Goal: Find specific page/section: Find specific page/section

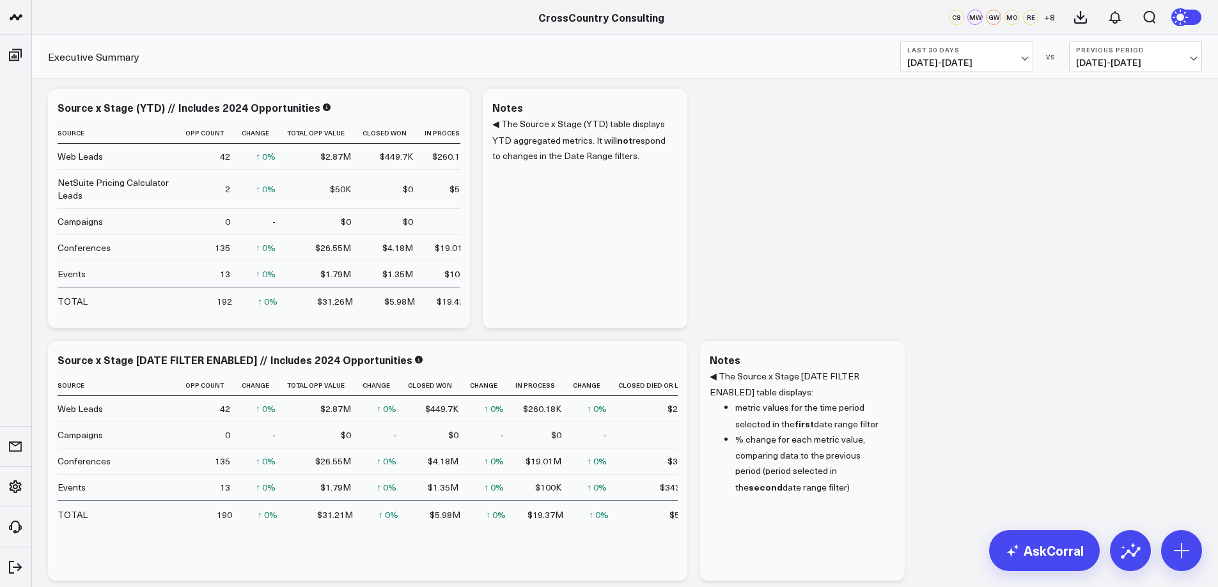
scroll to position [10, 0]
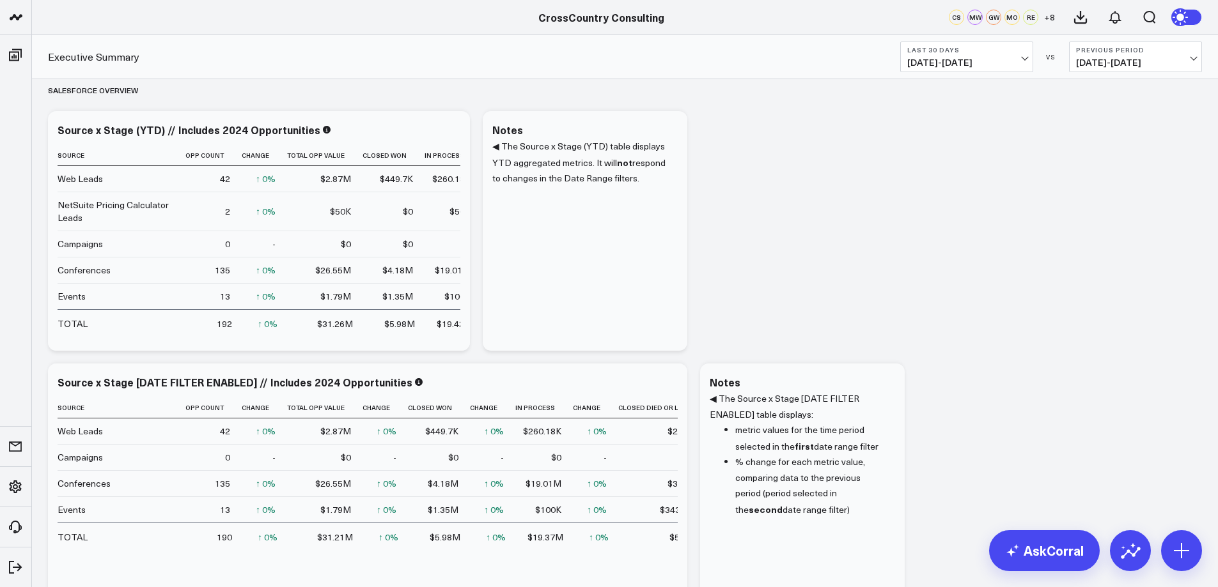
click at [1189, 53] on b "Previous Period" at bounding box center [1135, 50] width 119 height 8
click at [1142, 81] on link "Previous Period" at bounding box center [1135, 84] width 132 height 24
click at [1017, 61] on span "09/03/25 - 10/02/25" at bounding box center [966, 63] width 119 height 10
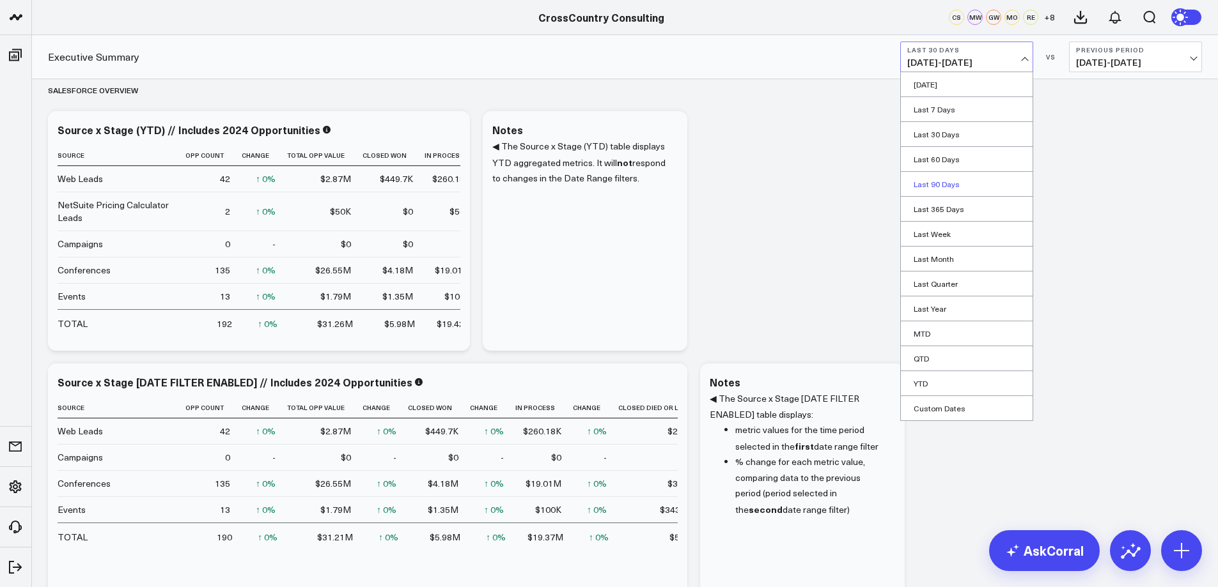
click at [934, 178] on link "Last 90 Days" at bounding box center [967, 184] width 132 height 24
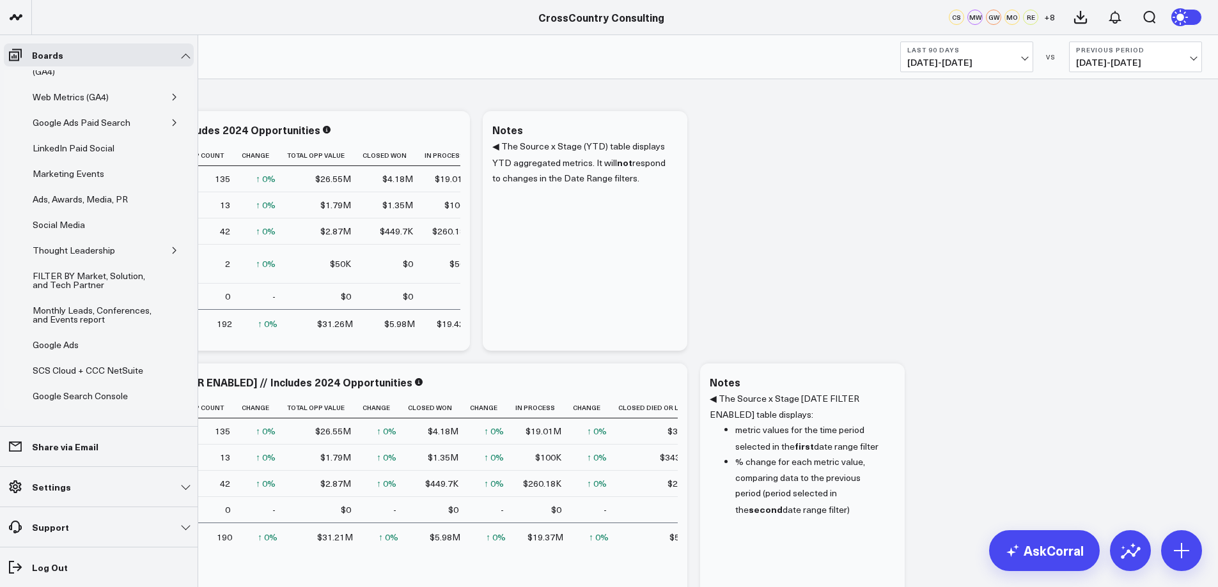
scroll to position [245, 0]
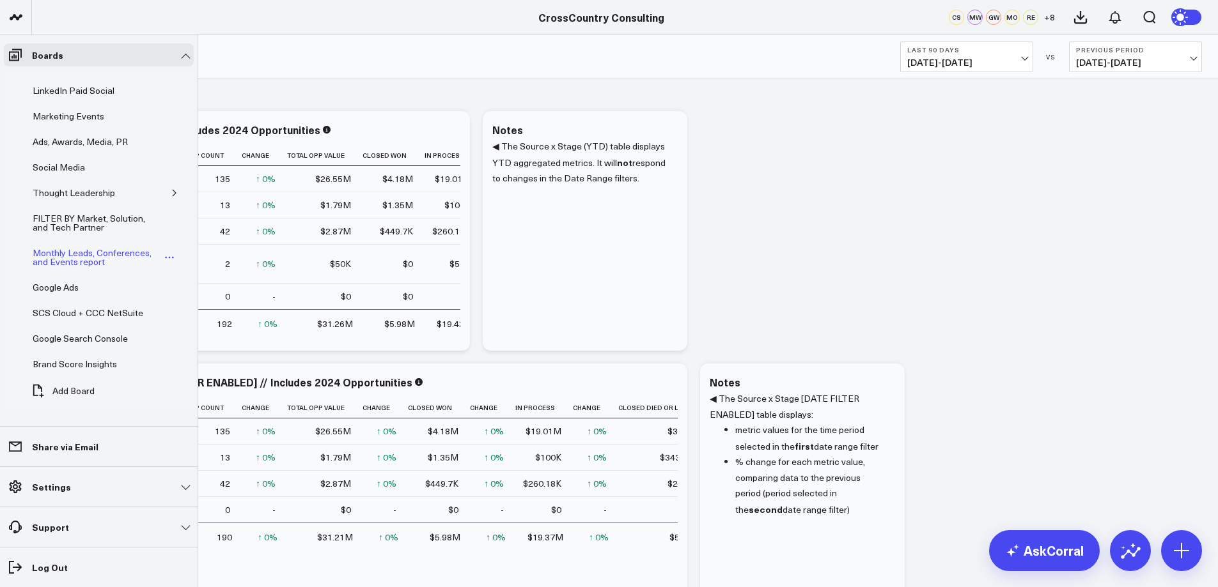
click at [66, 252] on div "Monthly Leads, Conferences, and Events report" at bounding box center [96, 257] width 134 height 24
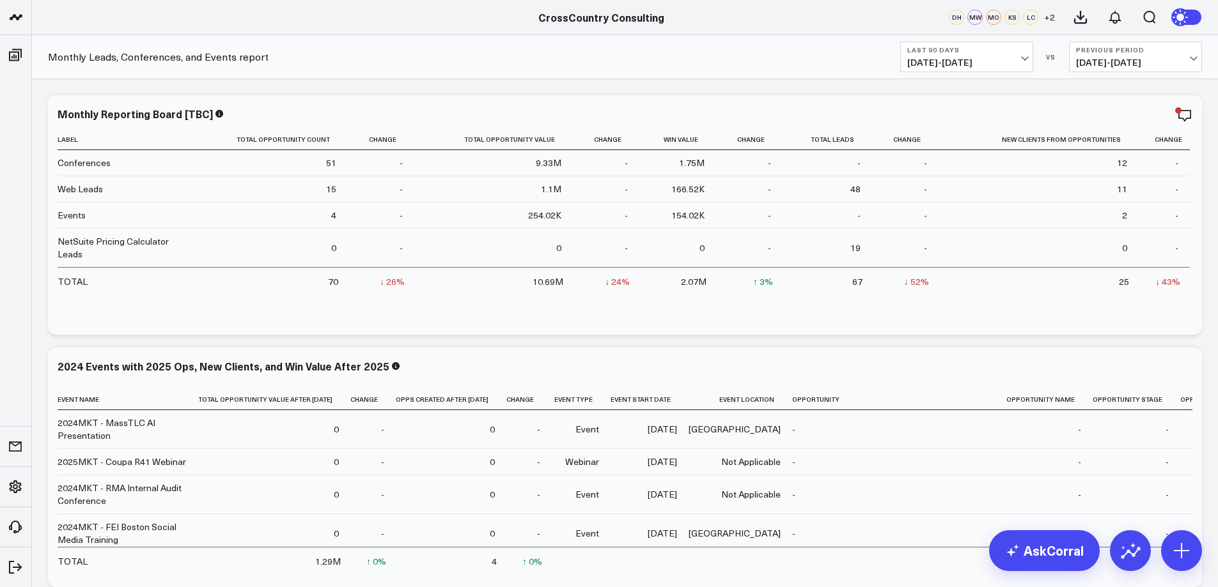
click at [1186, 60] on span "04/06/25 - 07/04/25" at bounding box center [1135, 63] width 119 height 10
click at [1104, 156] on link "No Comparison" at bounding box center [1135, 159] width 132 height 24
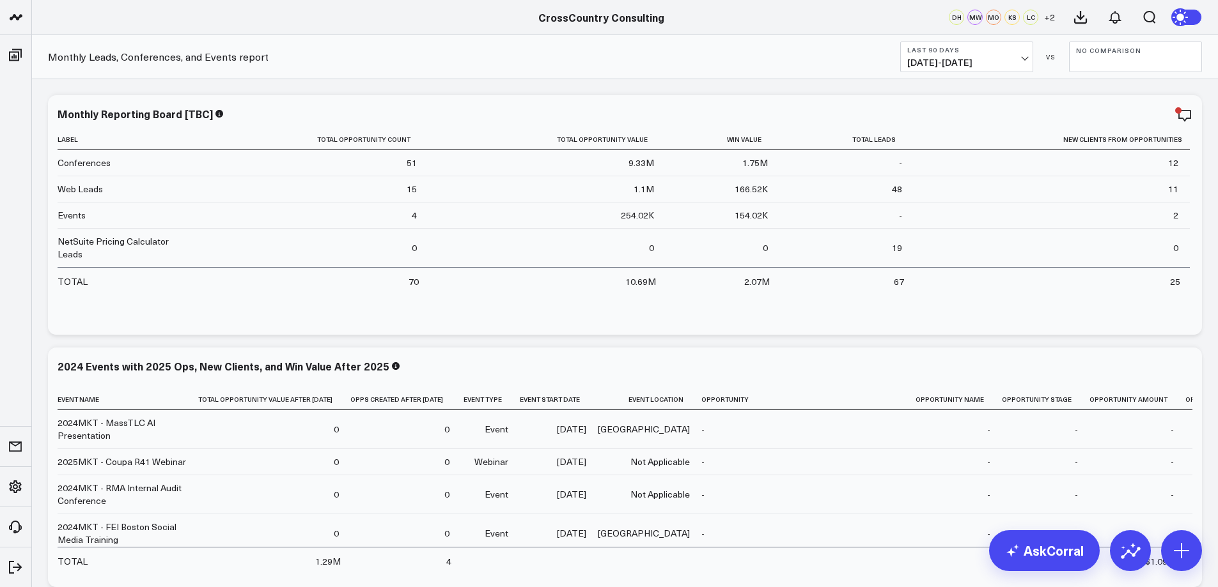
click at [1023, 59] on span "07/05/25 - 10/02/25" at bounding box center [966, 63] width 119 height 10
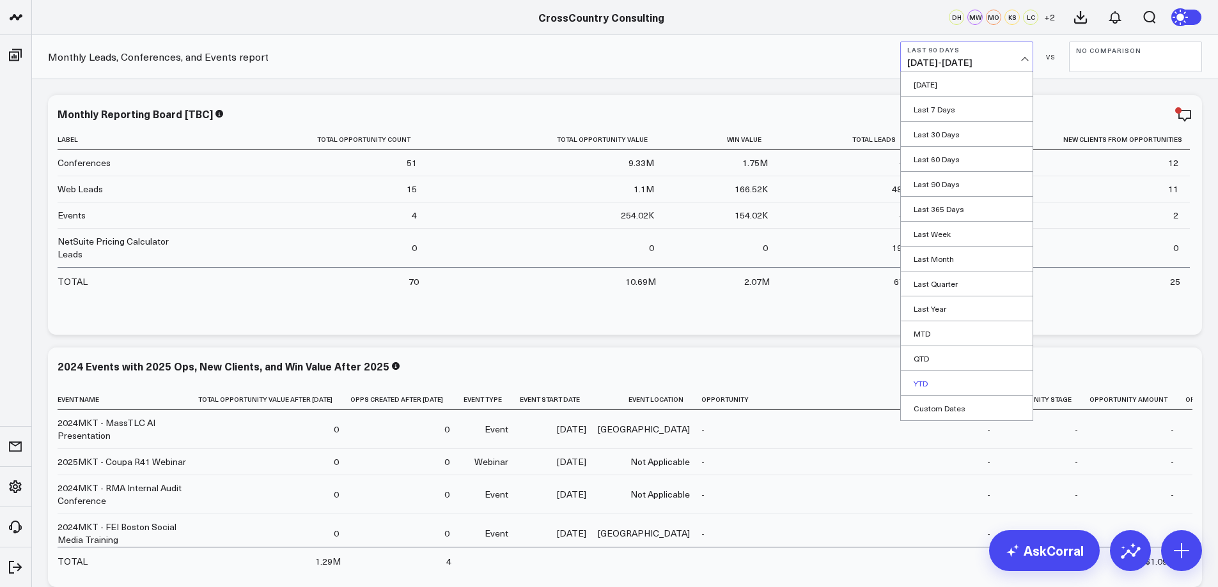
click at [964, 387] on link "YTD" at bounding box center [967, 383] width 132 height 24
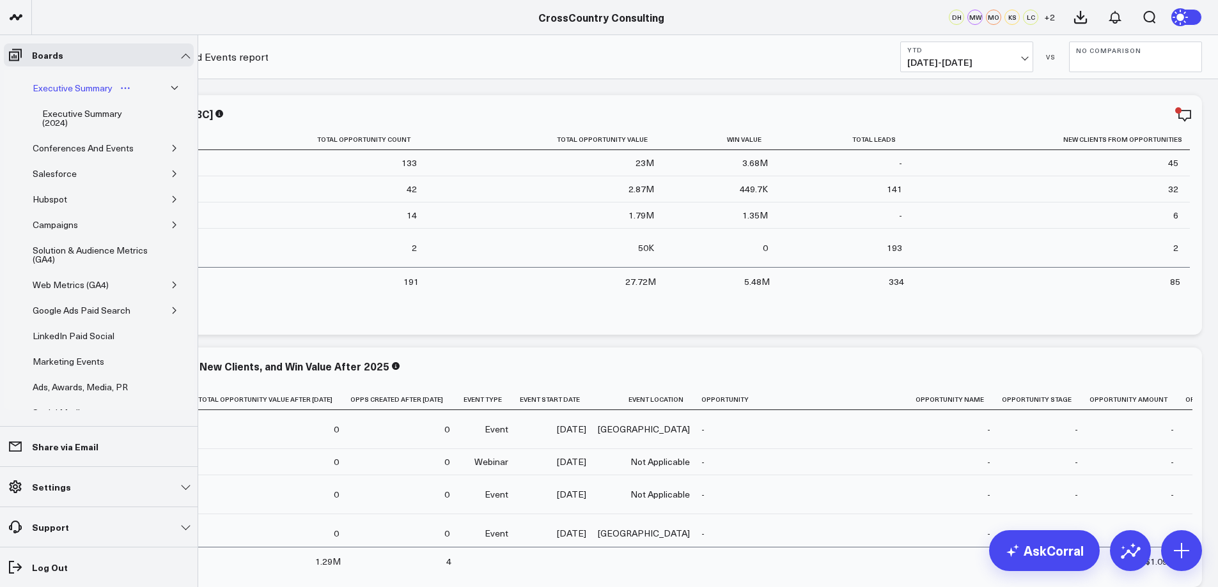
click at [100, 93] on div "Executive Summary" at bounding box center [72, 88] width 86 height 15
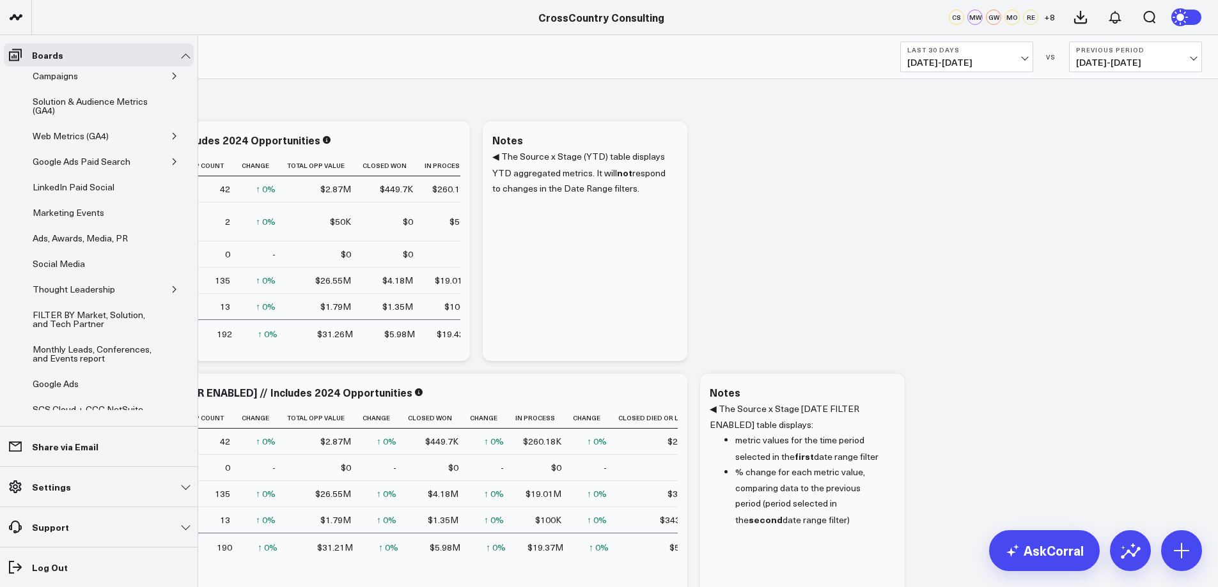
scroll to position [245, 0]
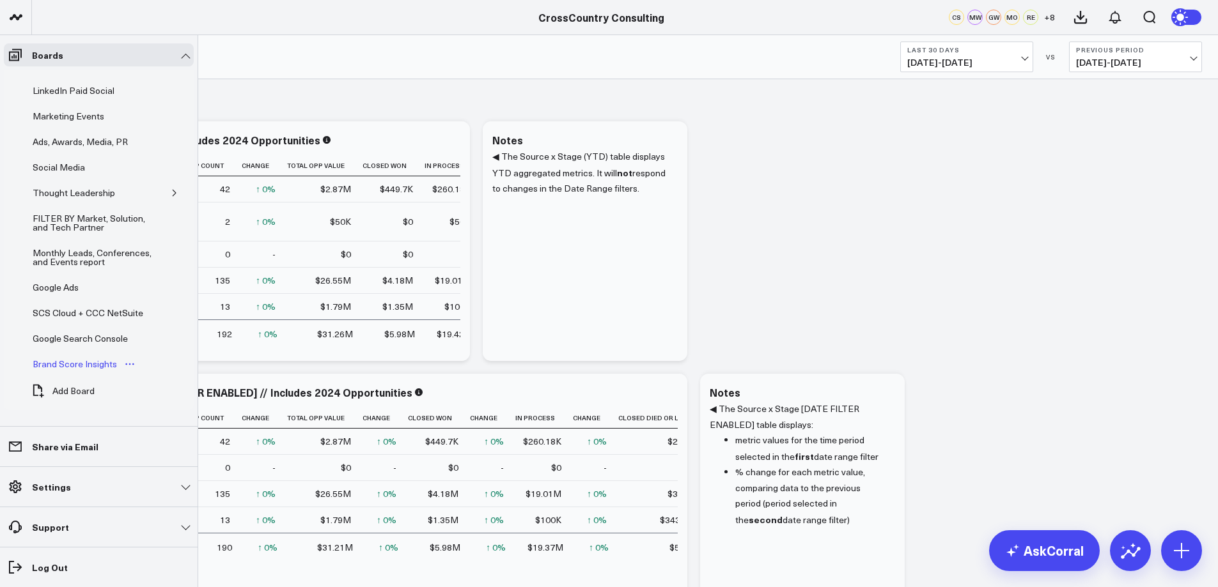
click at [91, 362] on div "Brand Score Insights" at bounding box center [74, 364] width 91 height 15
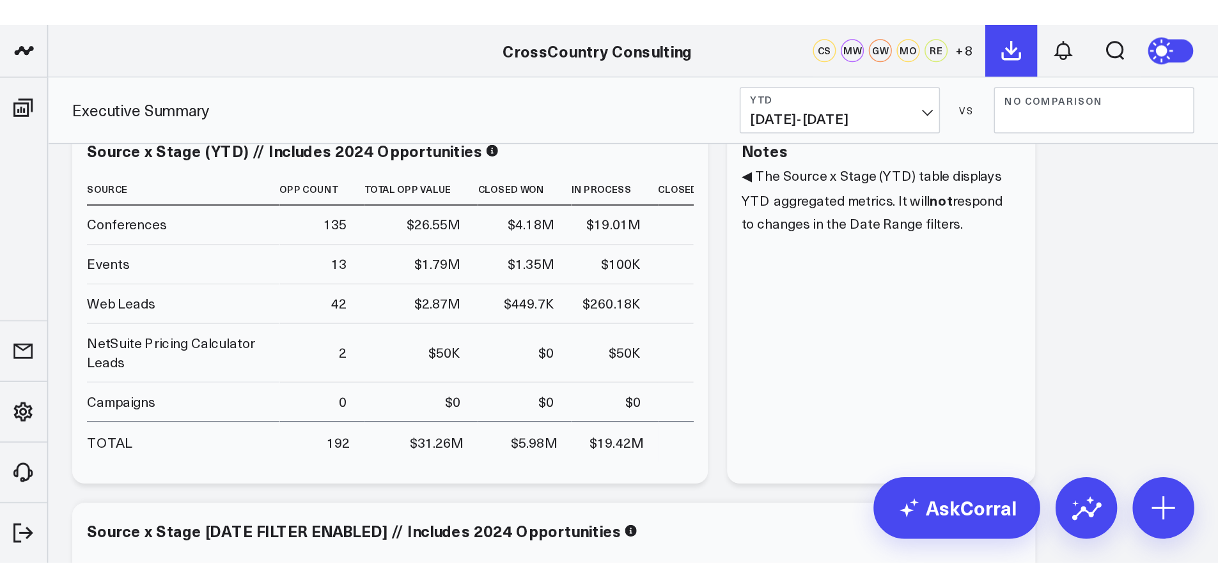
scroll to position [57, 0]
